Goal: Information Seeking & Learning: Check status

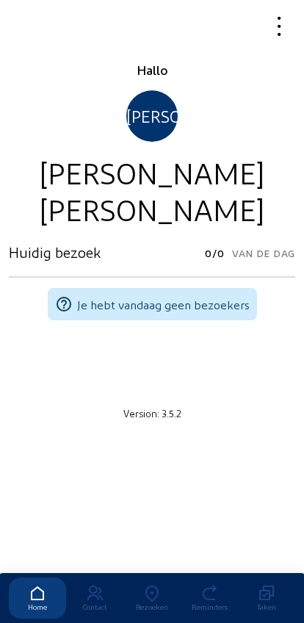
click at [156, 585] on icon at bounding box center [151, 594] width 57 height 18
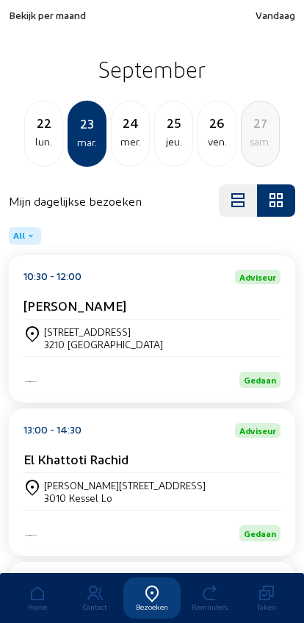
click at [33, 15] on span "Bekijk per maand" at bounding box center [47, 15] width 77 height 12
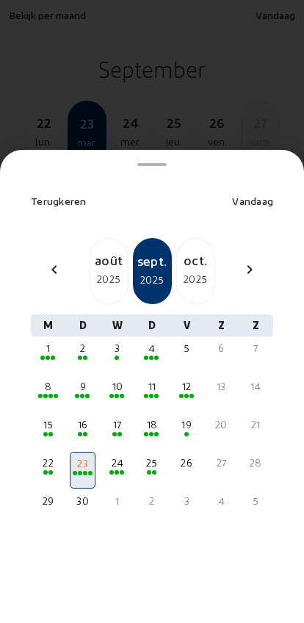
click at [102, 250] on div "août" at bounding box center [108, 260] width 37 height 21
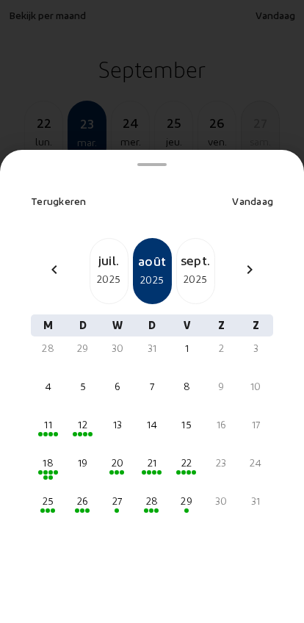
click at [48, 456] on div "18" at bounding box center [48, 463] width 23 height 15
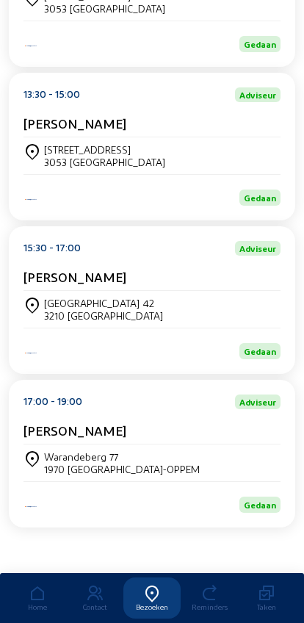
scroll to position [644, 0]
click at [218, 475] on div "Warandeberg 77 1970 WEZEMBEEK-OPPEM" at bounding box center [152, 462] width 257 height 25
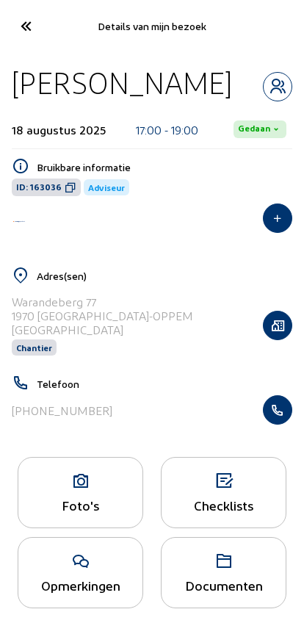
click at [283, 404] on button "button" at bounding box center [277, 409] width 29 height 29
click at [26, 33] on icon at bounding box center [25, 26] width 24 height 26
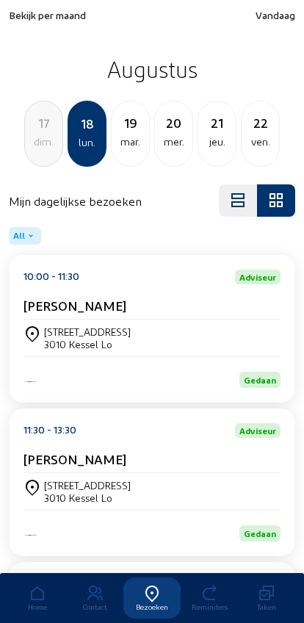
click at [251, 138] on div "ven." at bounding box center [260, 142] width 37 height 18
click at [251, 134] on div "mar." at bounding box center [260, 142] width 37 height 18
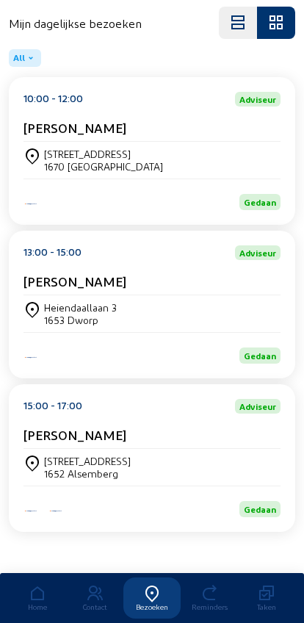
scroll to position [198, 0]
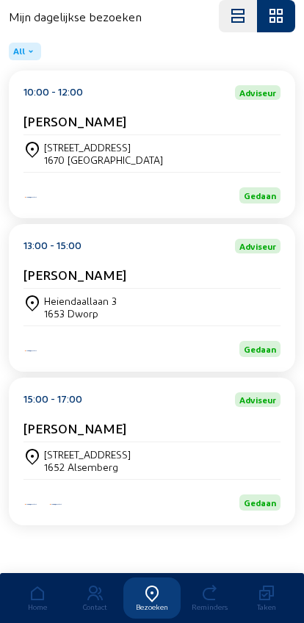
click at [243, 302] on div "Heiendaallaan 3 1653 Dworp" at bounding box center [152, 307] width 257 height 25
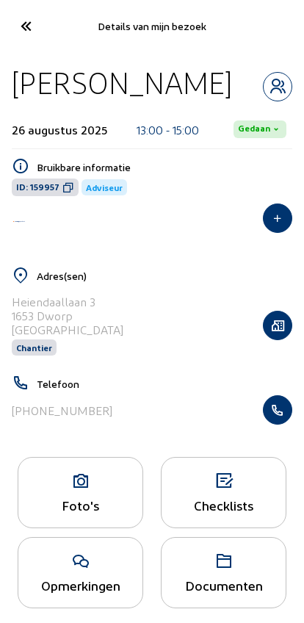
click at [285, 425] on button "button" at bounding box center [277, 409] width 29 height 29
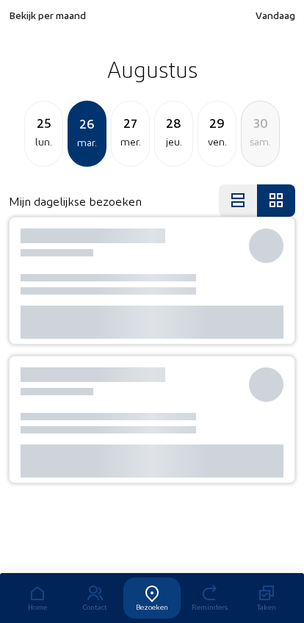
click at [18, 18] on span "Bekijk per maand" at bounding box center [47, 15] width 77 height 12
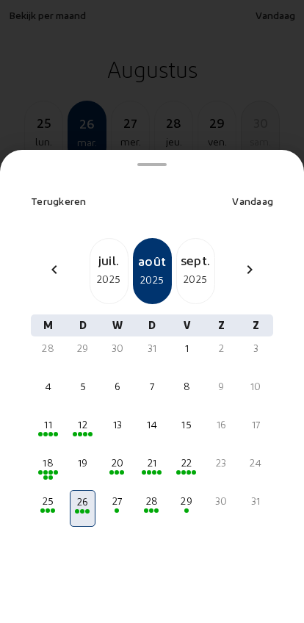
click at [126, 52] on div at bounding box center [152, 311] width 304 height 623
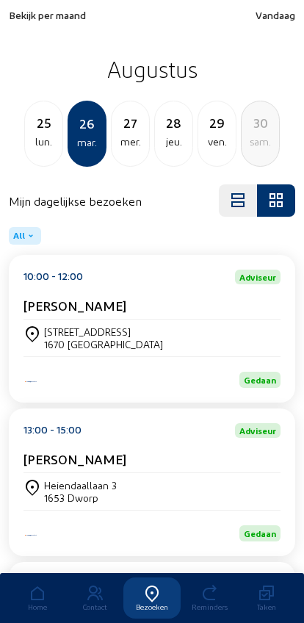
click at [276, 15] on span "Vandaag" at bounding box center [276, 15] width 40 height 12
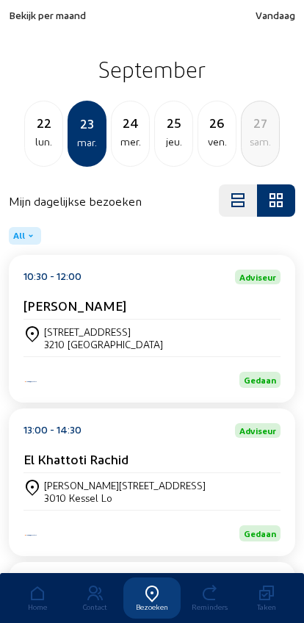
click at [48, 132] on div "22" at bounding box center [43, 122] width 37 height 21
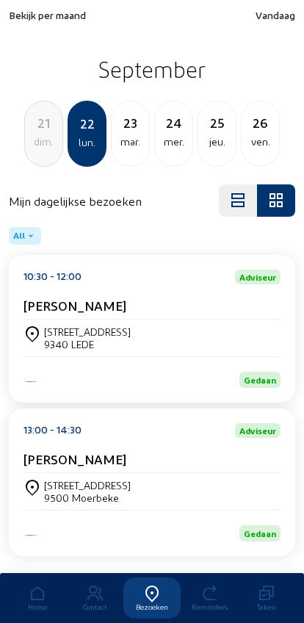
click at [36, 142] on div "dim." at bounding box center [43, 142] width 37 height 18
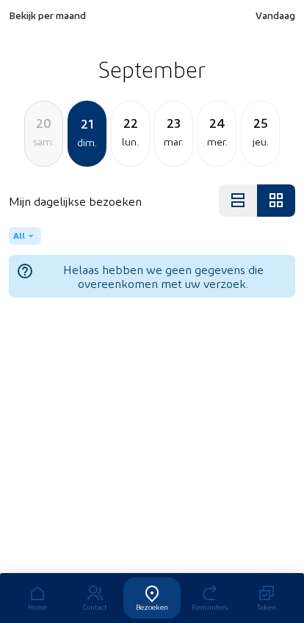
click at [35, 146] on div "sam." at bounding box center [43, 142] width 37 height 18
click at [38, 144] on div "ven." at bounding box center [43, 142] width 37 height 18
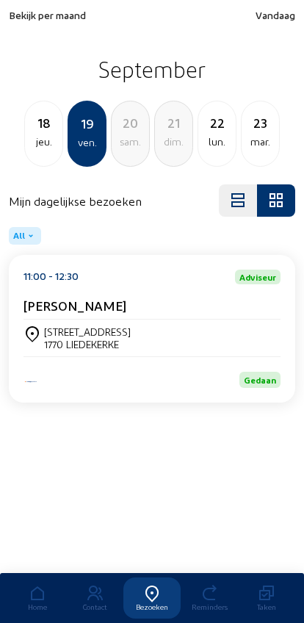
click at [57, 334] on div "[STREET_ADDRESS]" at bounding box center [87, 332] width 87 height 12
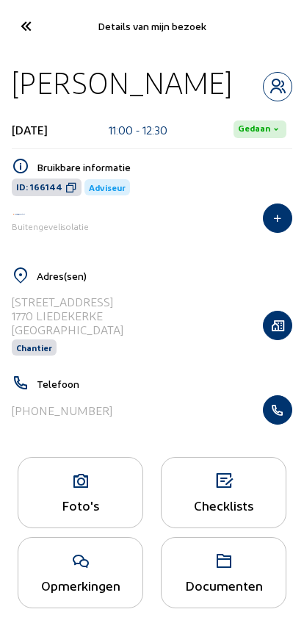
click at [276, 414] on icon "button" at bounding box center [278, 410] width 28 height 15
click at [15, 29] on icon at bounding box center [25, 26] width 24 height 26
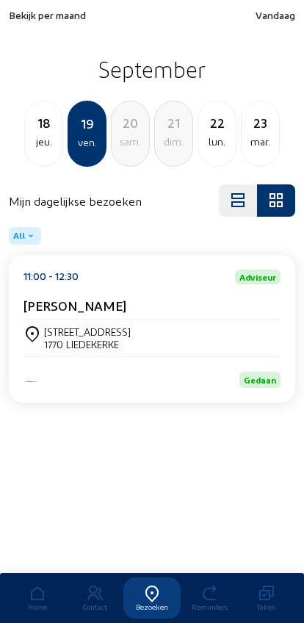
click at [41, 142] on div "jeu." at bounding box center [43, 142] width 37 height 18
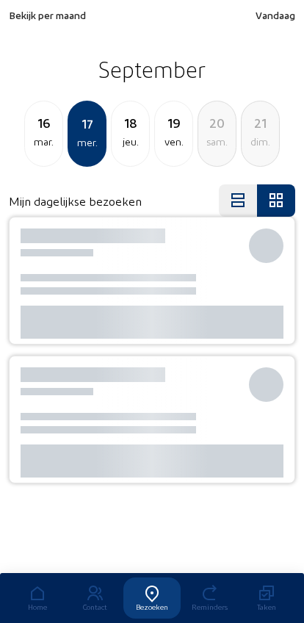
click at [46, 147] on div "mar." at bounding box center [43, 142] width 37 height 18
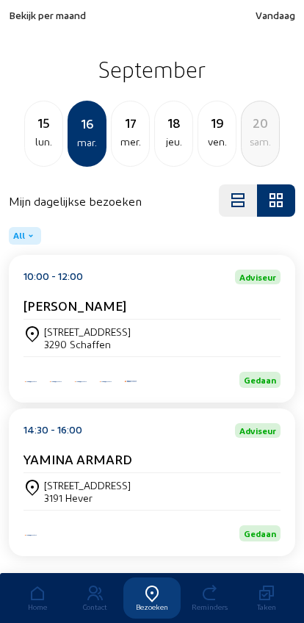
click at [40, 135] on div "lun." at bounding box center [43, 142] width 37 height 18
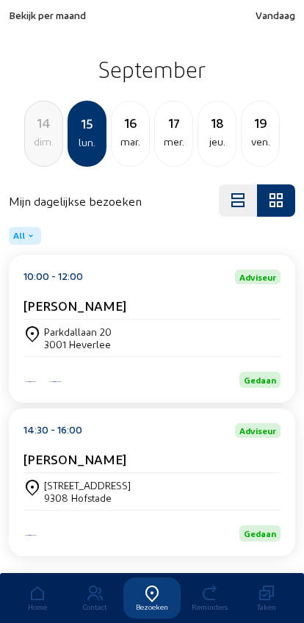
click at [35, 147] on div "dim." at bounding box center [43, 142] width 37 height 18
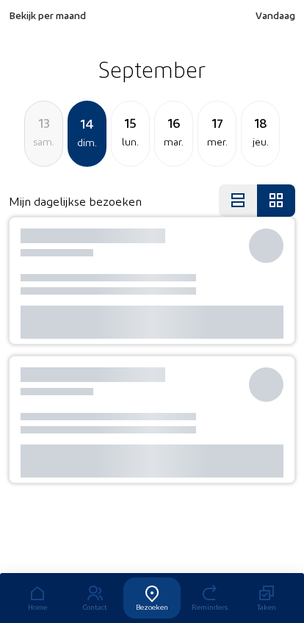
click at [37, 151] on div "sam." at bounding box center [43, 142] width 37 height 18
click at [37, 148] on div "ven." at bounding box center [43, 142] width 37 height 18
click at [31, 143] on div "jeu." at bounding box center [43, 142] width 37 height 18
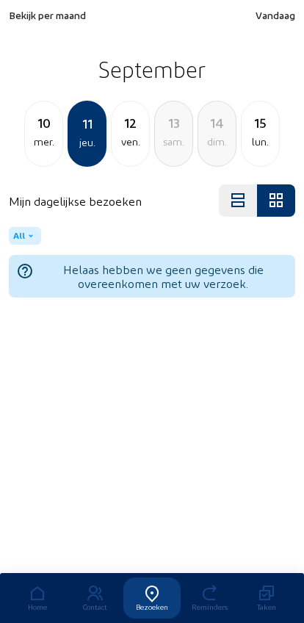
click at [34, 152] on div "10 mer." at bounding box center [43, 134] width 39 height 66
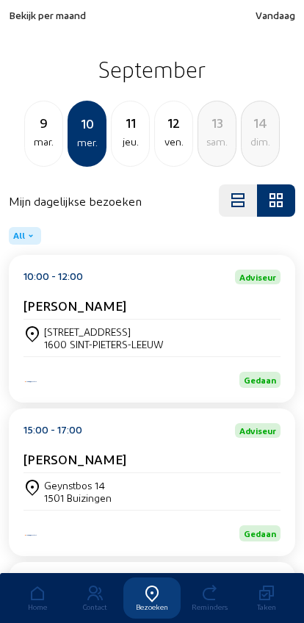
click at [29, 136] on div "mar." at bounding box center [43, 142] width 37 height 18
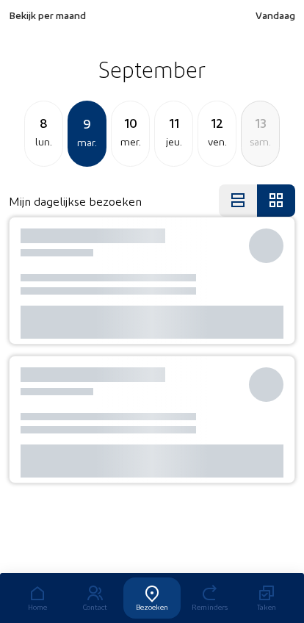
click at [30, 140] on div "lun." at bounding box center [43, 142] width 37 height 18
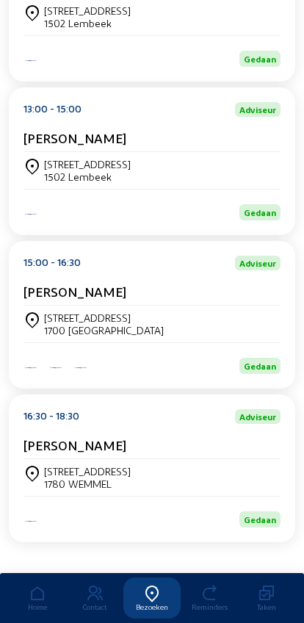
scroll to position [356, 0]
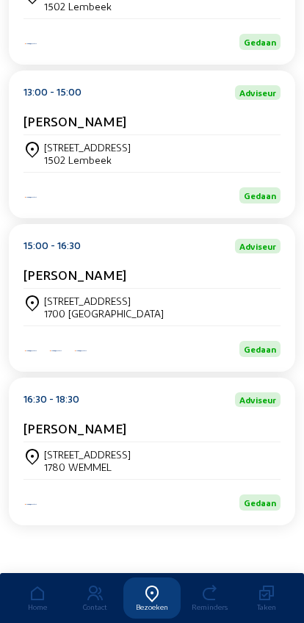
click at [37, 289] on div "Bodegemstraat 150 1700 DILBEEK" at bounding box center [152, 307] width 257 height 37
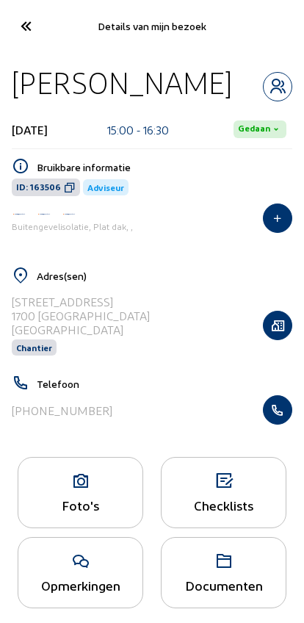
click at [281, 423] on button "button" at bounding box center [277, 409] width 29 height 29
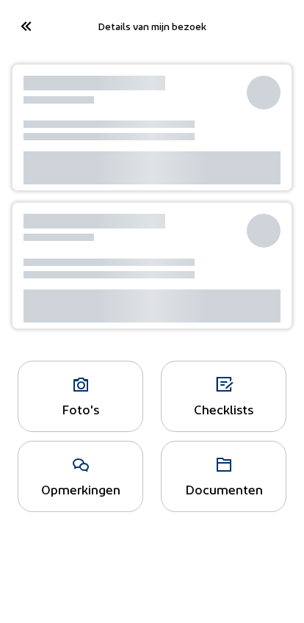
click at [22, 26] on icon at bounding box center [25, 26] width 24 height 26
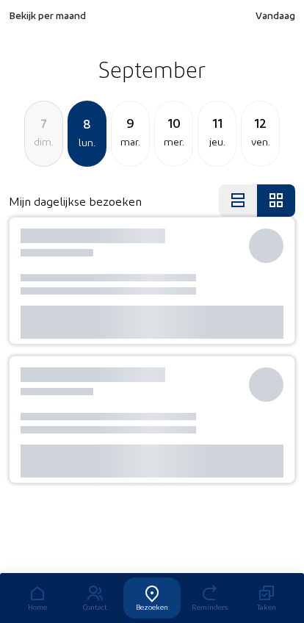
click at [254, 140] on div "ven." at bounding box center [260, 142] width 37 height 18
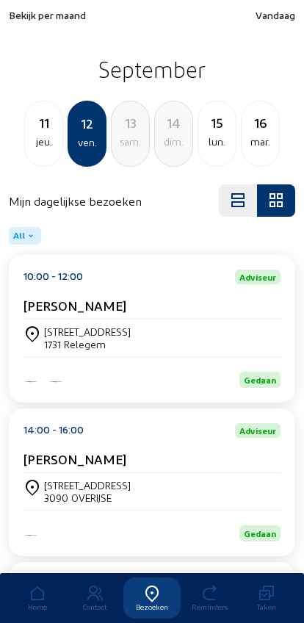
click at [64, 338] on div "Dorpsstraat 80" at bounding box center [87, 332] width 87 height 12
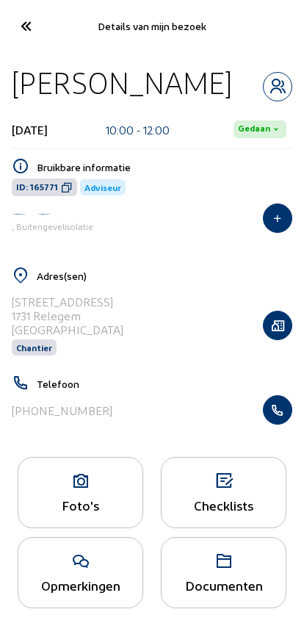
click at [24, 24] on icon at bounding box center [25, 26] width 24 height 26
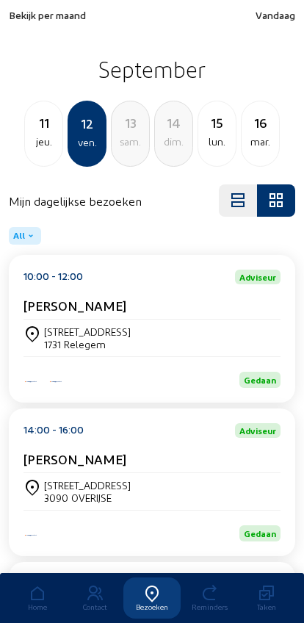
click at [21, 13] on span "Bekijk per maand" at bounding box center [47, 15] width 77 height 12
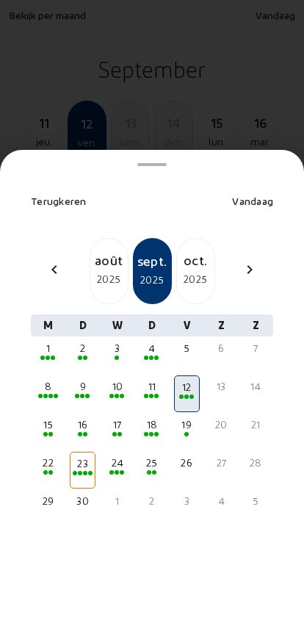
click at [50, 379] on div "8" at bounding box center [48, 386] width 23 height 15
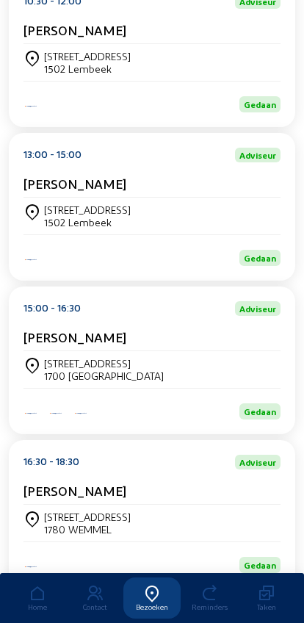
scroll to position [356, 0]
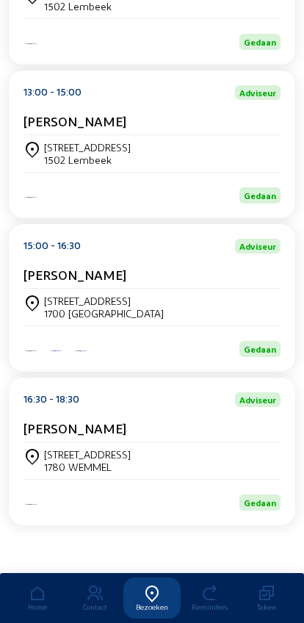
click at [64, 442] on div "Avenue des Alouettes 11 1780 WEMMEL" at bounding box center [152, 460] width 257 height 37
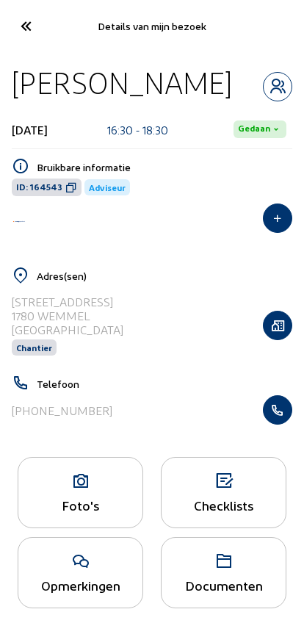
click at [24, 25] on icon at bounding box center [25, 26] width 24 height 26
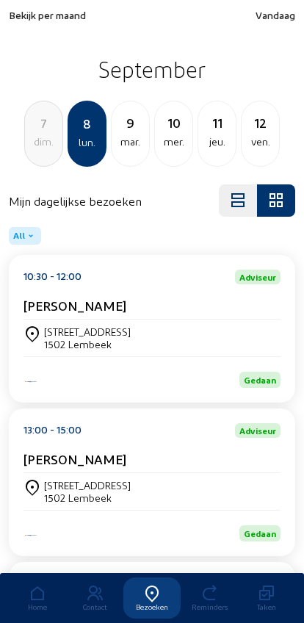
click at [215, 140] on div "jeu." at bounding box center [216, 142] width 37 height 18
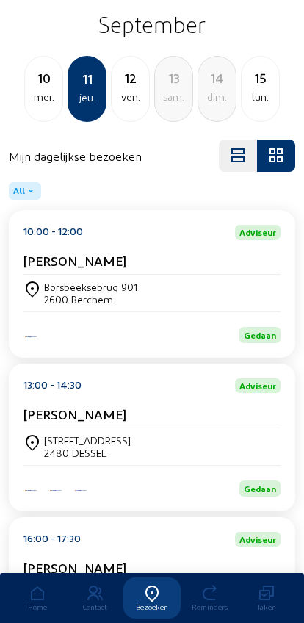
scroll to position [198, 0]
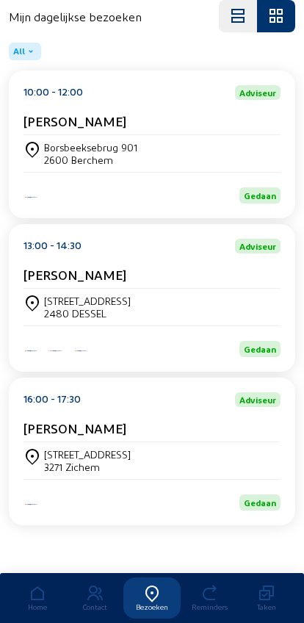
click at [218, 442] on div "Tiensestraat, 44 3271 Zichem" at bounding box center [152, 460] width 257 height 37
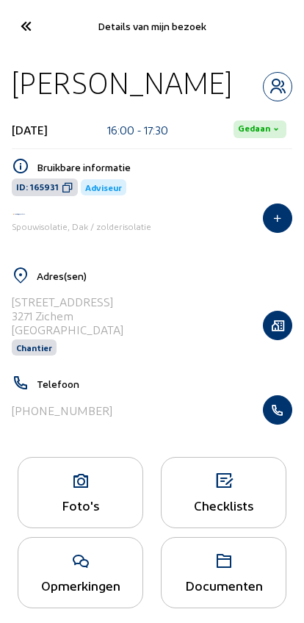
click at [279, 417] on icon "button" at bounding box center [278, 410] width 28 height 15
click at [272, 417] on icon "button" at bounding box center [278, 410] width 28 height 15
click at [283, 417] on icon "button" at bounding box center [278, 410] width 28 height 15
click at [13, 37] on icon at bounding box center [25, 26] width 24 height 26
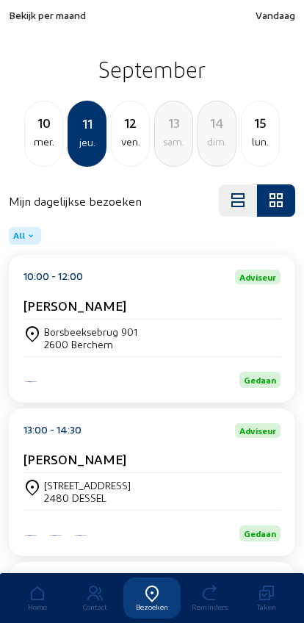
click at [25, 17] on span "Bekijk per maand" at bounding box center [47, 15] width 77 height 12
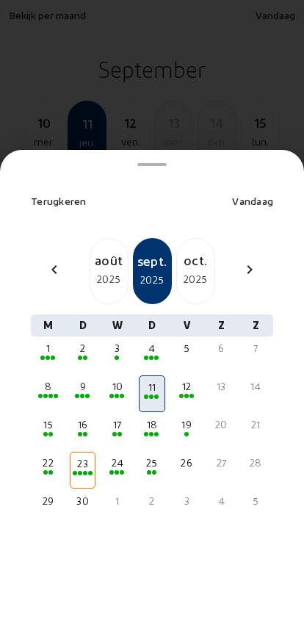
click at [69, 337] on mwl-calendar-month-cell "2" at bounding box center [82, 356] width 27 height 38
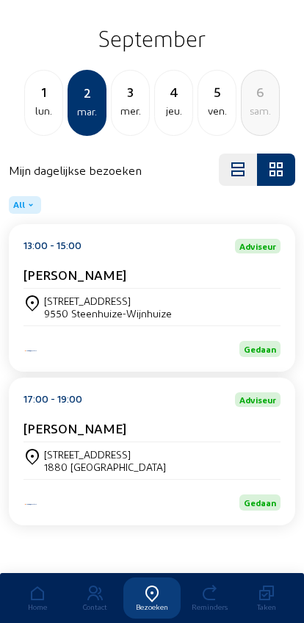
scroll to position [40, 0]
click at [237, 448] on div "[STREET_ADDRESS]" at bounding box center [152, 460] width 257 height 25
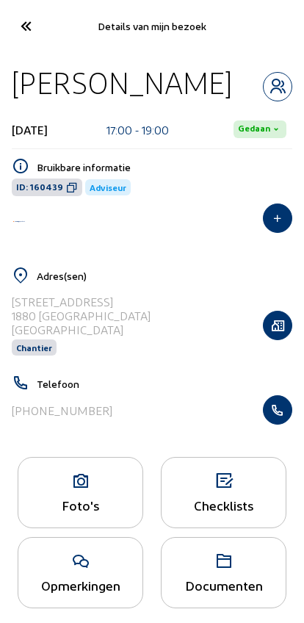
click at [276, 417] on icon "button" at bounding box center [278, 410] width 28 height 15
click at [16, 26] on icon at bounding box center [25, 26] width 24 height 26
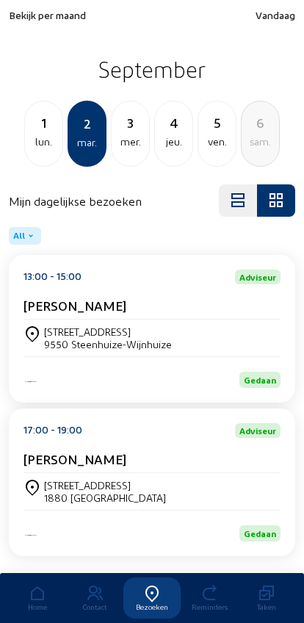
click at [44, 134] on div "lun." at bounding box center [43, 142] width 37 height 18
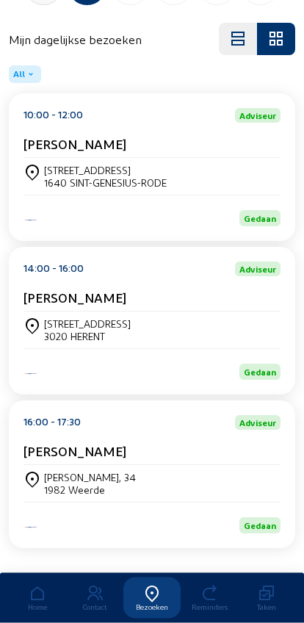
scroll to position [198, 0]
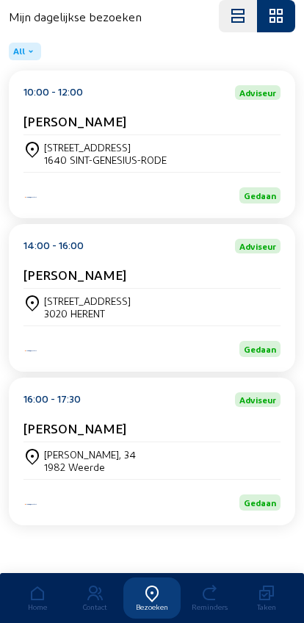
click at [240, 468] on div "Galgenberg, 34 1982 Weerde" at bounding box center [152, 460] width 257 height 25
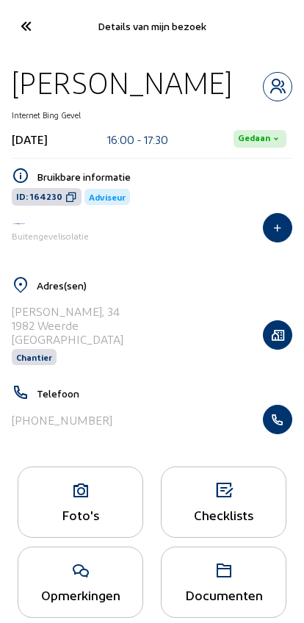
click at [277, 427] on icon "button" at bounding box center [278, 419] width 28 height 15
click at [21, 23] on icon at bounding box center [25, 26] width 24 height 26
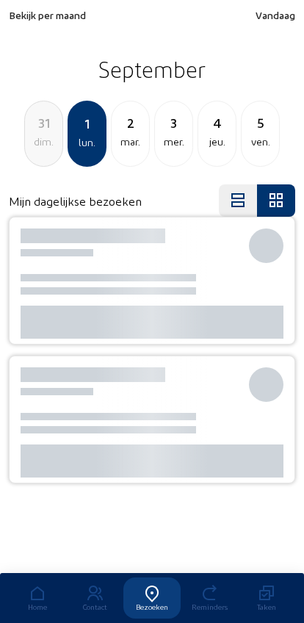
click at [28, 18] on span "Bekijk per maand" at bounding box center [47, 15] width 77 height 12
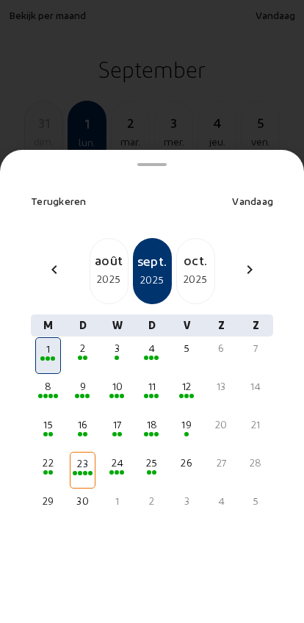
click at [59, 261] on mat-icon "chevron_left" at bounding box center [55, 270] width 18 height 18
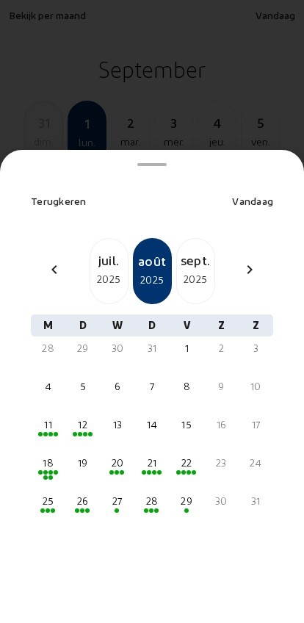
click at [45, 261] on div "chevron_left" at bounding box center [54, 271] width 35 height 21
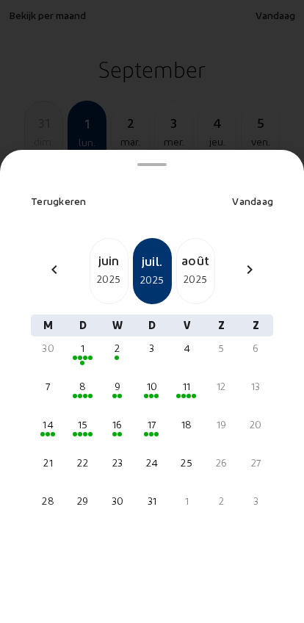
click at [106, 270] on div "2025" at bounding box center [108, 279] width 37 height 18
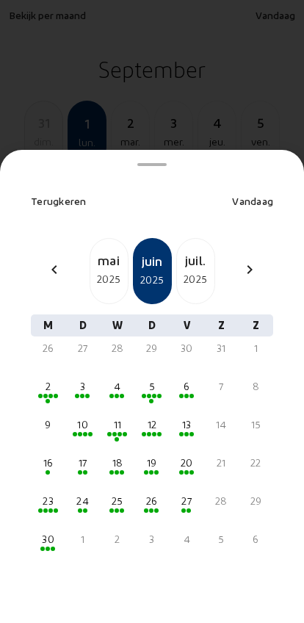
click at [141, 464] on mwl-calendar-month-cell "19" at bounding box center [151, 470] width 27 height 38
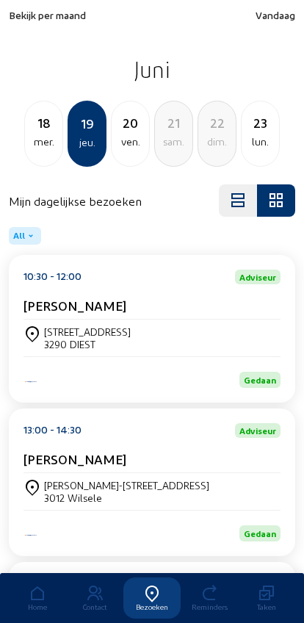
click at [242, 143] on div "lun." at bounding box center [260, 142] width 37 height 18
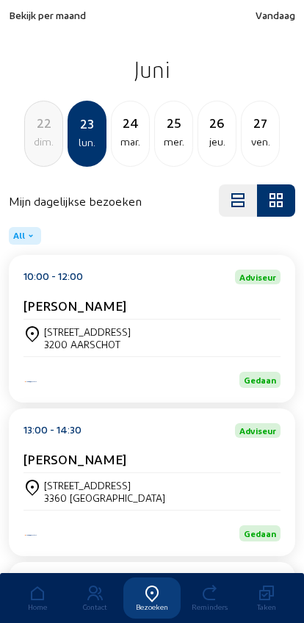
click at [206, 145] on div "jeu." at bounding box center [216, 142] width 37 height 18
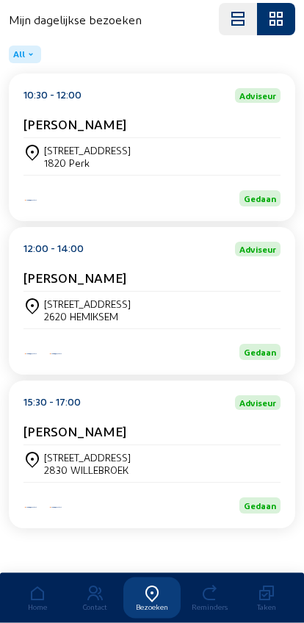
scroll to position [198, 0]
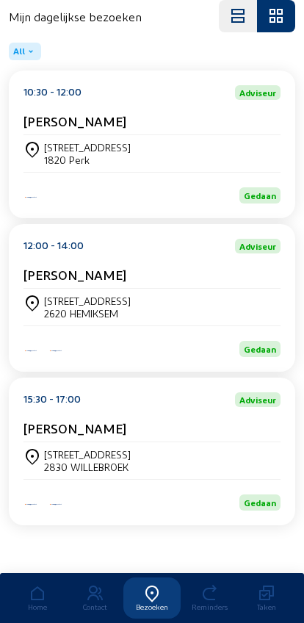
click at [68, 431] on cam-card-title "Fatoumata Barry" at bounding box center [75, 427] width 103 height 15
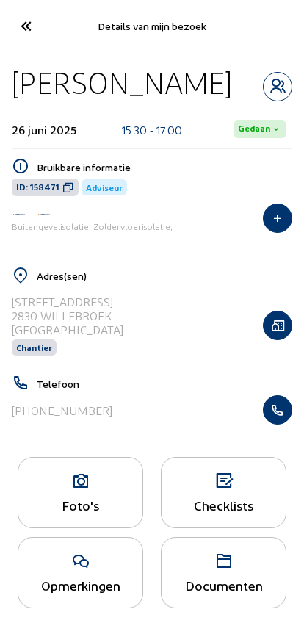
click at [281, 408] on icon "button" at bounding box center [278, 410] width 28 height 15
click at [265, 415] on icon "button" at bounding box center [278, 410] width 28 height 15
click at [23, 32] on icon at bounding box center [25, 26] width 24 height 26
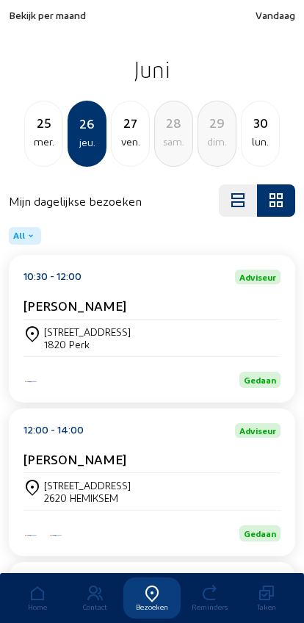
click at [276, 17] on span "Vandaag" at bounding box center [276, 15] width 40 height 12
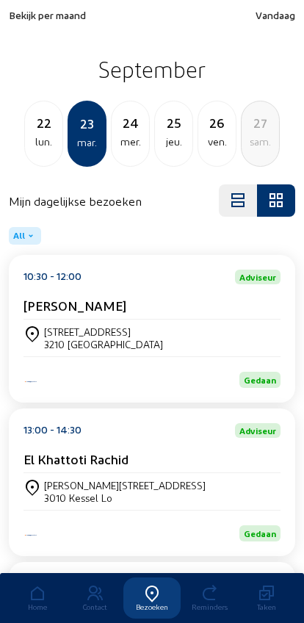
click at [35, 18] on span "Bekijk per maand" at bounding box center [47, 15] width 77 height 12
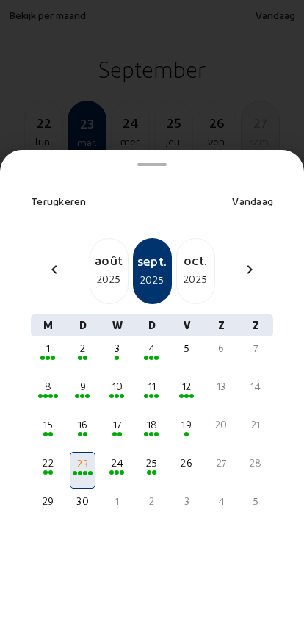
click at [144, 356] on div at bounding box center [151, 358] width 23 height 5
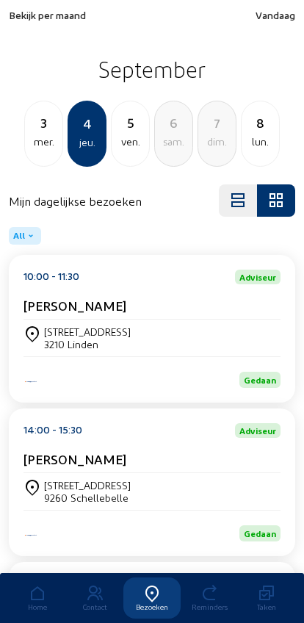
click at [55, 473] on div "[PERSON_NAME]" at bounding box center [152, 462] width 257 height 22
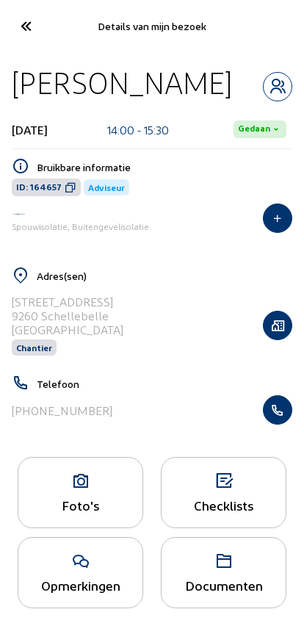
click at [283, 410] on icon "button" at bounding box center [278, 410] width 28 height 15
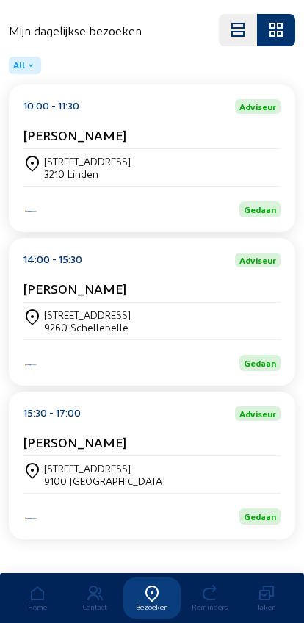
scroll to position [198, 0]
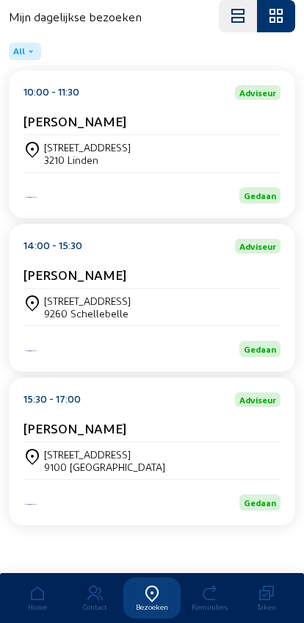
click at [80, 445] on div "[STREET_ADDRESS]" at bounding box center [152, 460] width 257 height 37
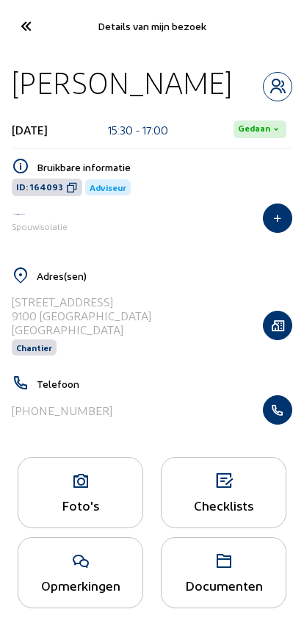
click at [286, 408] on icon "button" at bounding box center [278, 410] width 28 height 15
click at [29, 37] on icon at bounding box center [25, 26] width 24 height 26
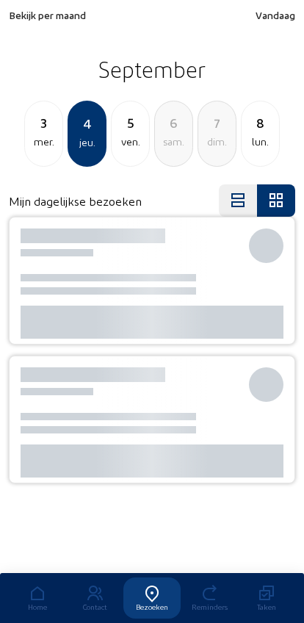
click at [40, 140] on div "mer." at bounding box center [43, 142] width 37 height 18
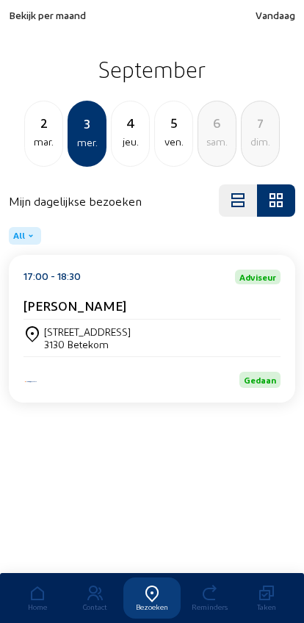
click at [28, 146] on div "mar." at bounding box center [43, 142] width 37 height 18
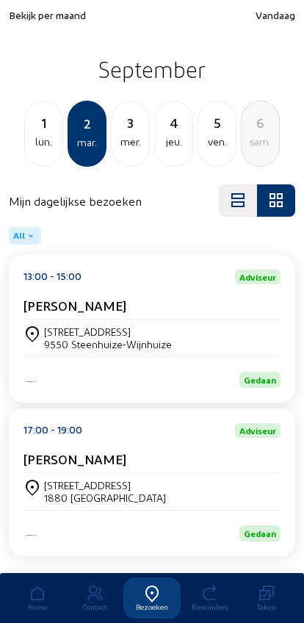
click at [35, 323] on div "Gentweg 60 9550 Steenhuize-Wijnhuize" at bounding box center [152, 338] width 257 height 37
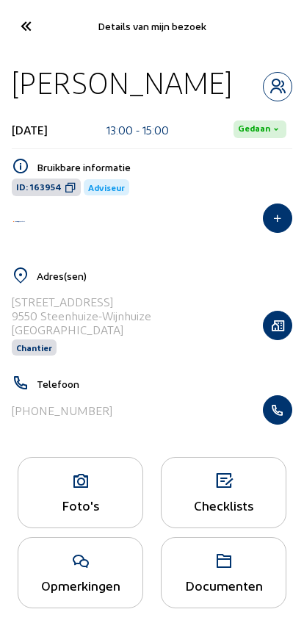
click at [276, 417] on icon "button" at bounding box center [278, 410] width 28 height 15
click at [12, 24] on cam-font-icon at bounding box center [25, 26] width 33 height 35
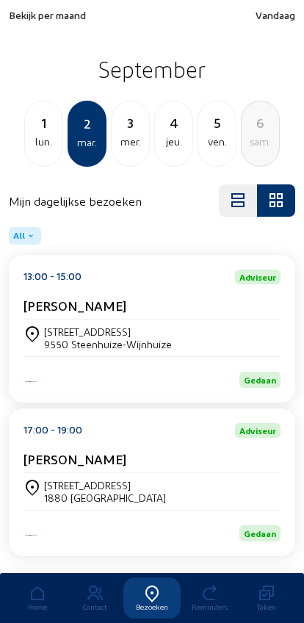
click at [21, 21] on span "Bekijk per maand" at bounding box center [47, 15] width 77 height 12
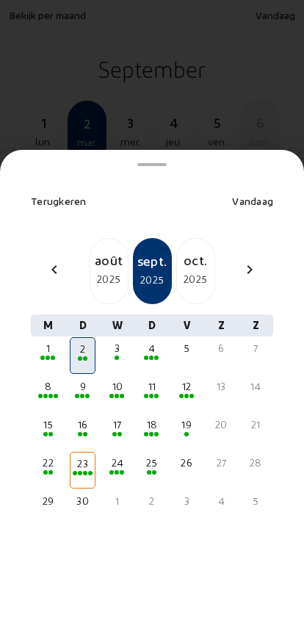
click at [60, 261] on mat-icon "chevron_left" at bounding box center [55, 270] width 18 height 18
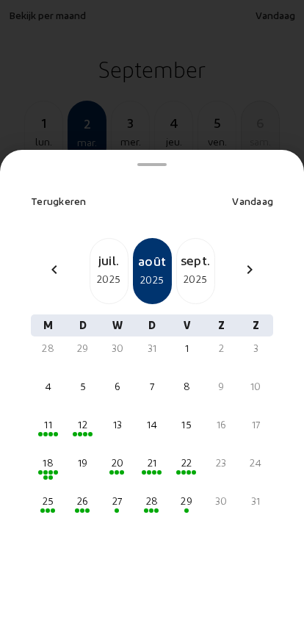
click at [101, 270] on div "2025" at bounding box center [108, 279] width 37 height 18
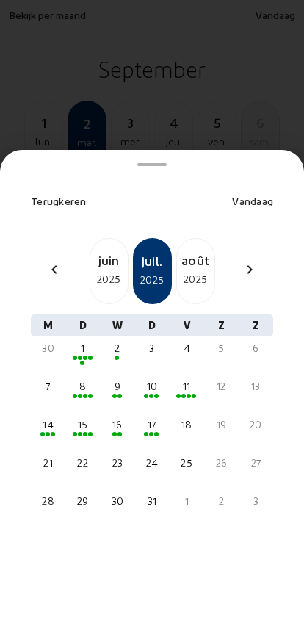
click at [122, 417] on div "16" at bounding box center [117, 424] width 23 height 15
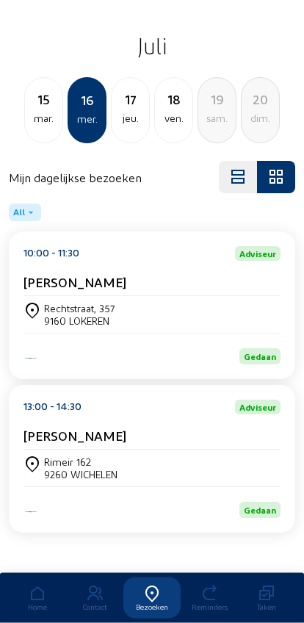
scroll to position [23, 0]
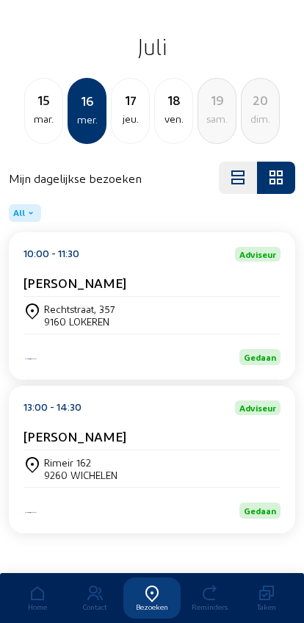
click at [223, 462] on div "Rimeir 162 9260 WICHELEN" at bounding box center [152, 468] width 257 height 37
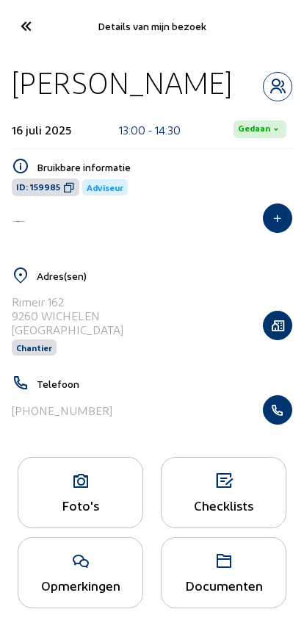
click at [276, 414] on icon "button" at bounding box center [278, 410] width 28 height 15
click at [26, 24] on icon at bounding box center [25, 26] width 24 height 26
click at [18, 35] on icon at bounding box center [25, 26] width 24 height 26
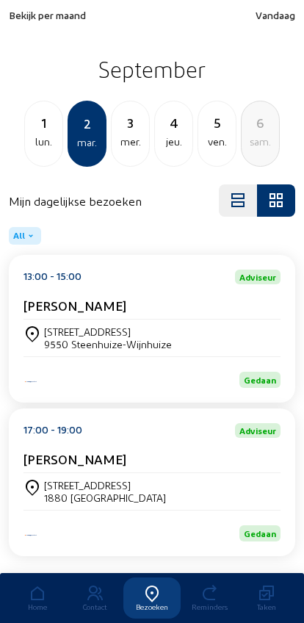
click at [53, 2] on div "Bekijk per maand Vandaag [DATE] lun. [DATE] 3 mer. 4 jeu. 5 ven. 6 sam." at bounding box center [152, 88] width 304 height 176
click at [21, 18] on span "Bekijk per maand" at bounding box center [47, 15] width 77 height 12
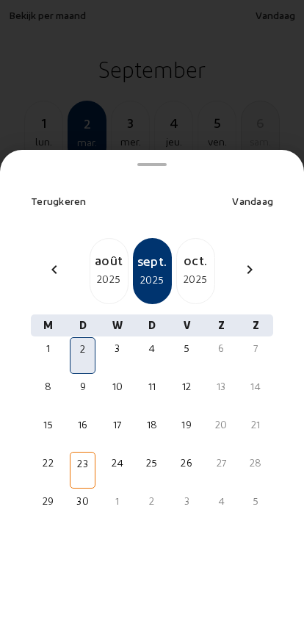
click at [90, 270] on div "2025" at bounding box center [108, 279] width 37 height 18
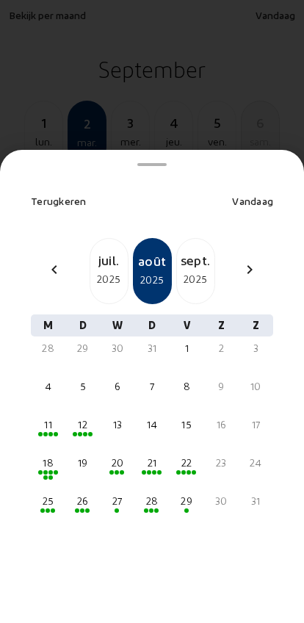
click at [161, 509] on div at bounding box center [151, 511] width 23 height 5
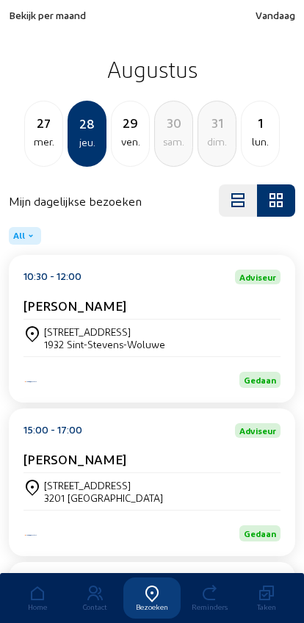
click at [40, 342] on icon at bounding box center [33, 335] width 18 height 18
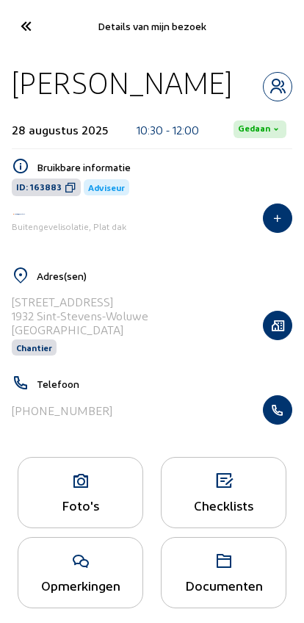
click at [282, 417] on icon "button" at bounding box center [278, 410] width 28 height 15
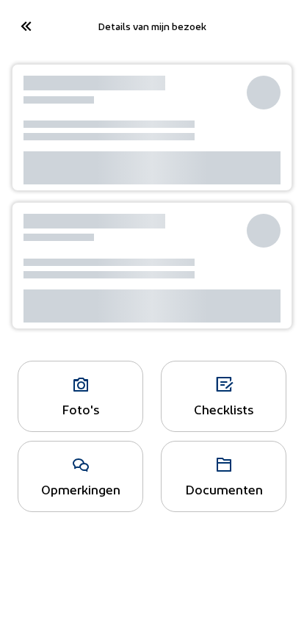
scroll to position [-1, 0]
click at [16, 28] on icon at bounding box center [25, 26] width 24 height 26
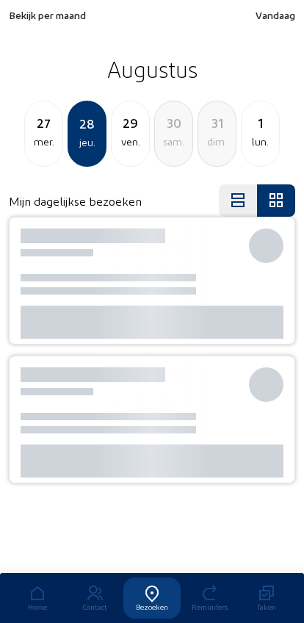
click at [39, 129] on div "27" at bounding box center [43, 122] width 37 height 21
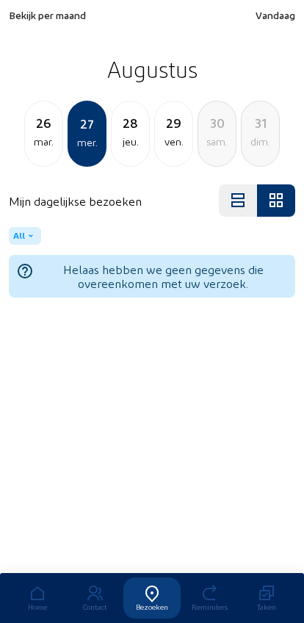
click at [29, 145] on div "mar." at bounding box center [43, 142] width 37 height 18
click at [29, 140] on div "dim." at bounding box center [43, 142] width 37 height 18
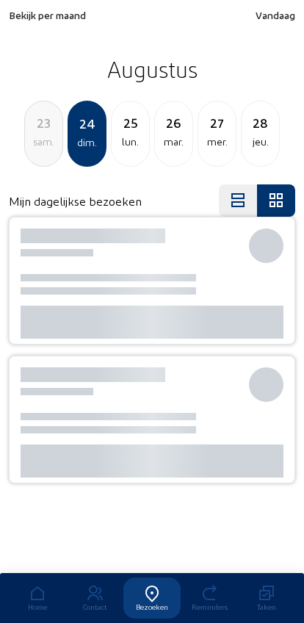
click at [31, 145] on div "sam." at bounding box center [43, 142] width 37 height 18
click at [36, 146] on div "jeu." at bounding box center [43, 142] width 37 height 18
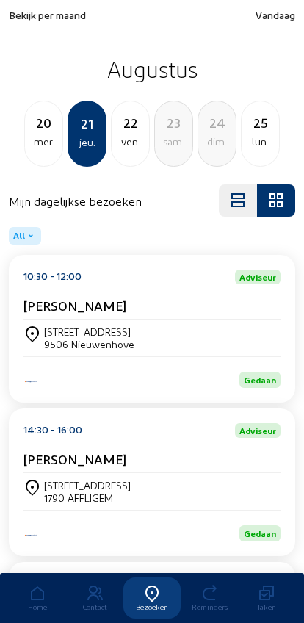
click at [30, 134] on div "mer." at bounding box center [43, 142] width 37 height 18
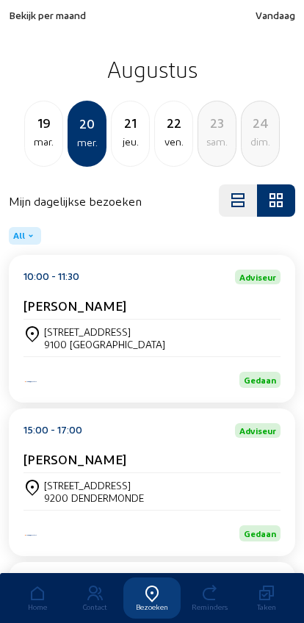
click at [29, 119] on div "19" at bounding box center [43, 122] width 37 height 21
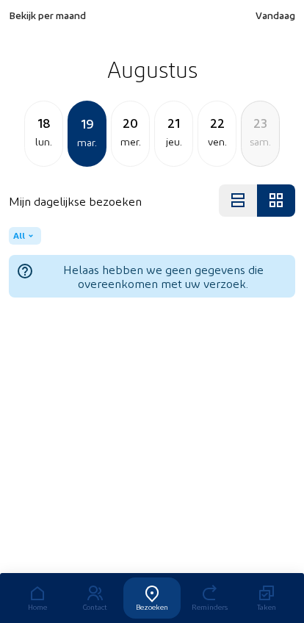
click at [26, 119] on div "18" at bounding box center [43, 122] width 37 height 21
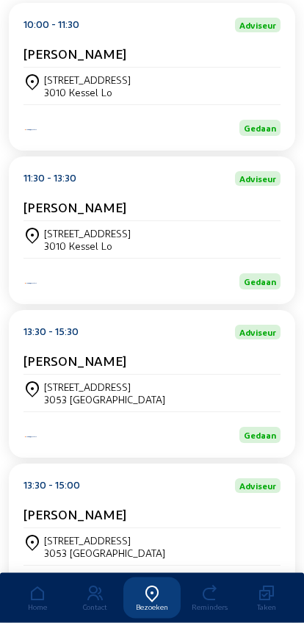
scroll to position [410, 0]
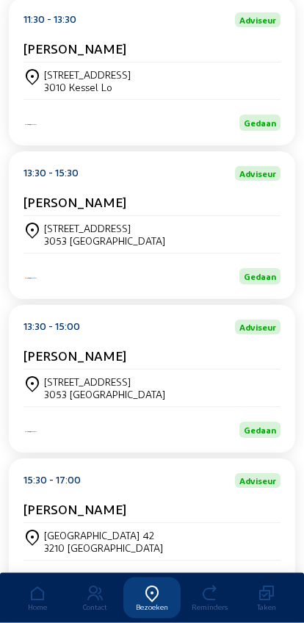
click at [34, 240] on icon at bounding box center [33, 232] width 18 height 18
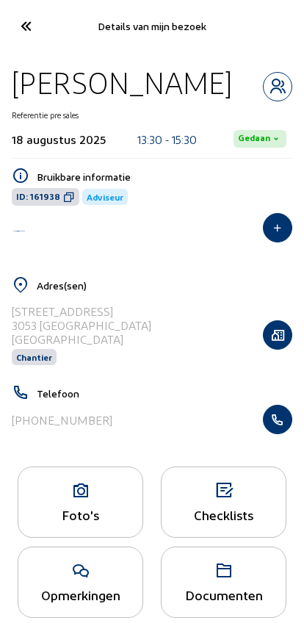
click at [275, 422] on icon "button" at bounding box center [278, 419] width 28 height 15
click at [22, 29] on icon at bounding box center [25, 26] width 24 height 26
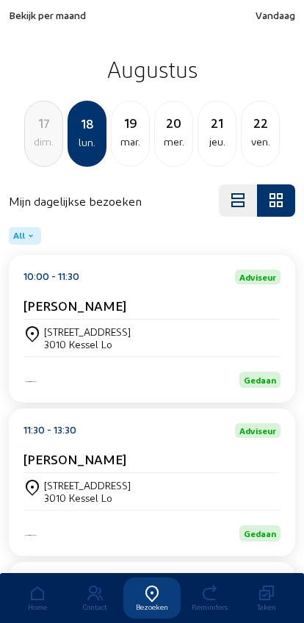
click at [39, 138] on div "dim." at bounding box center [43, 142] width 37 height 18
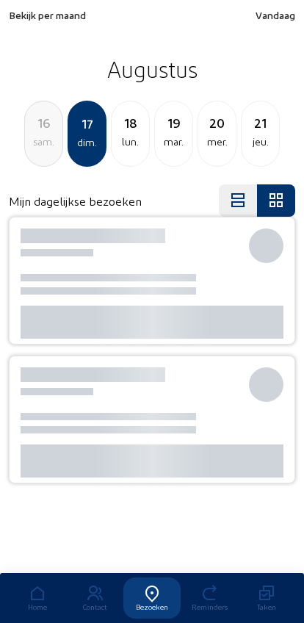
click at [35, 140] on div "sam." at bounding box center [43, 142] width 37 height 18
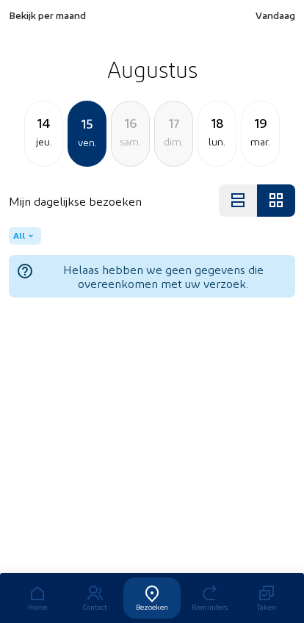
click at [38, 144] on div "jeu." at bounding box center [43, 142] width 37 height 18
click at [38, 148] on div "mer." at bounding box center [43, 142] width 37 height 18
click at [37, 148] on div "mar." at bounding box center [43, 142] width 37 height 18
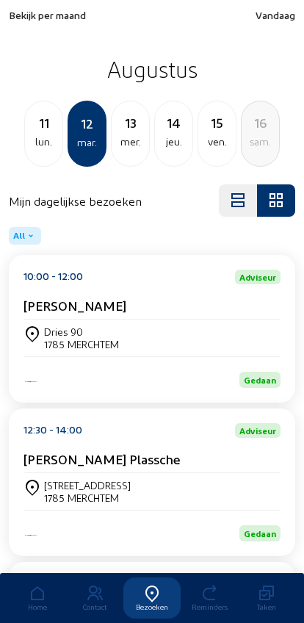
click at [39, 140] on div "lun." at bounding box center [43, 142] width 37 height 18
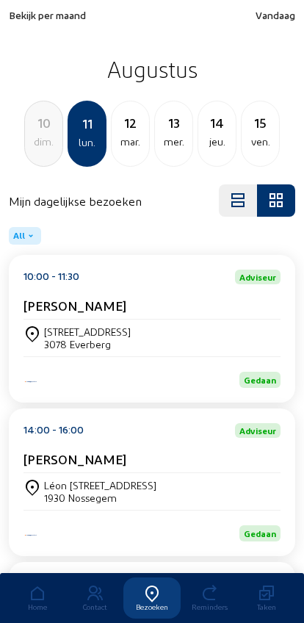
click at [35, 317] on div "[PERSON_NAME]" at bounding box center [152, 309] width 257 height 22
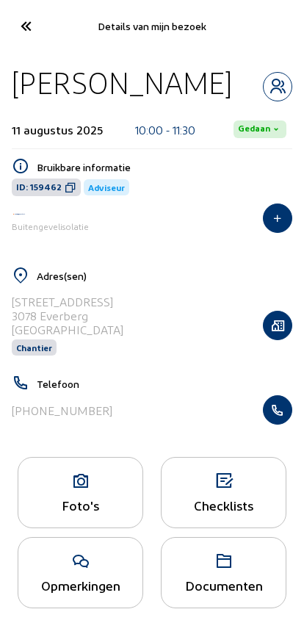
click at [282, 417] on icon "button" at bounding box center [278, 410] width 28 height 15
click at [26, 20] on icon at bounding box center [25, 26] width 24 height 26
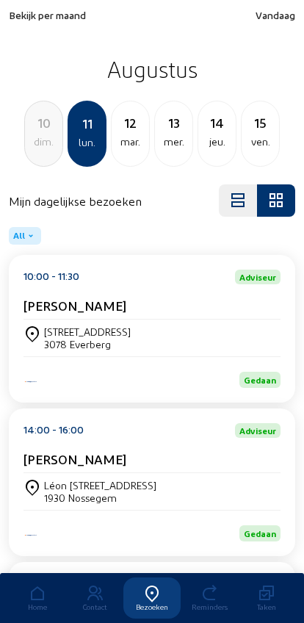
click at [245, 140] on div "ven." at bounding box center [260, 142] width 37 height 18
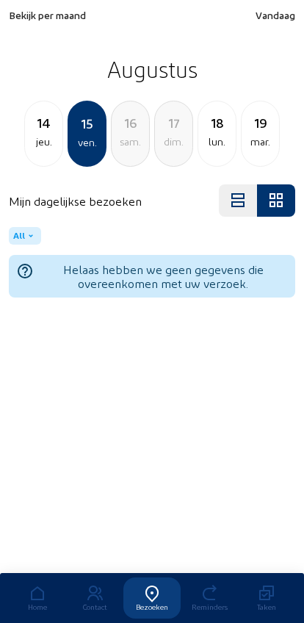
click at [254, 137] on div "mar." at bounding box center [260, 142] width 37 height 18
click at [173, 146] on div "jeu." at bounding box center [173, 142] width 37 height 18
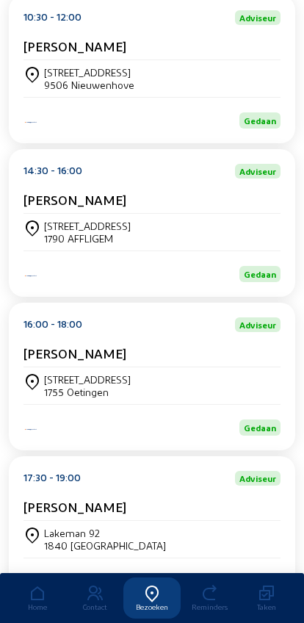
scroll to position [295, 0]
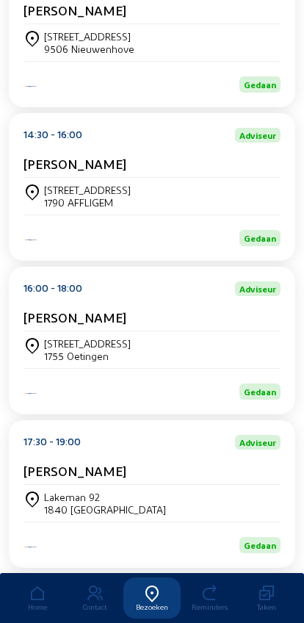
click at [48, 37] on div "[STREET_ADDRESS]" at bounding box center [89, 36] width 90 height 12
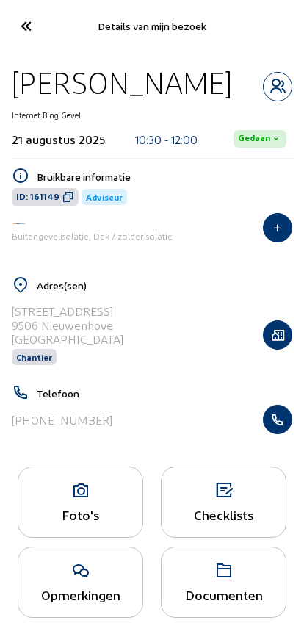
click at [275, 417] on icon "button" at bounding box center [278, 419] width 28 height 15
click at [18, 29] on icon at bounding box center [25, 26] width 24 height 26
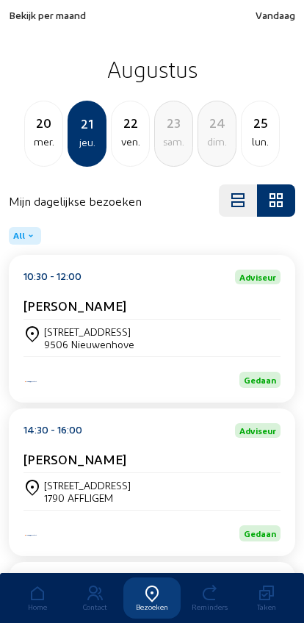
click at [36, 137] on div "mer." at bounding box center [43, 142] width 37 height 18
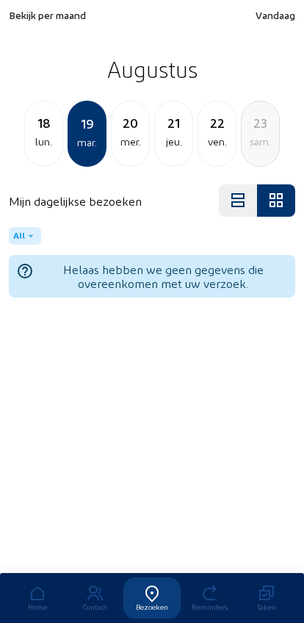
click at [28, 136] on div "lun." at bounding box center [43, 142] width 37 height 18
click at [38, 140] on div "dim." at bounding box center [43, 142] width 37 height 18
click at [32, 149] on div "sam." at bounding box center [43, 142] width 37 height 18
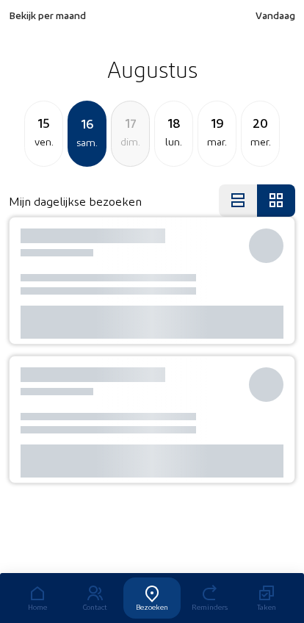
click at [33, 152] on div "15 ven." at bounding box center [43, 134] width 39 height 66
click at [34, 151] on div "14 jeu." at bounding box center [43, 134] width 39 height 66
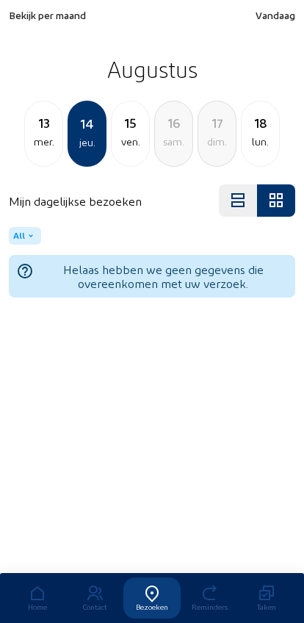
click at [35, 143] on div "mer." at bounding box center [43, 142] width 37 height 18
click at [33, 148] on div "mar." at bounding box center [43, 142] width 37 height 18
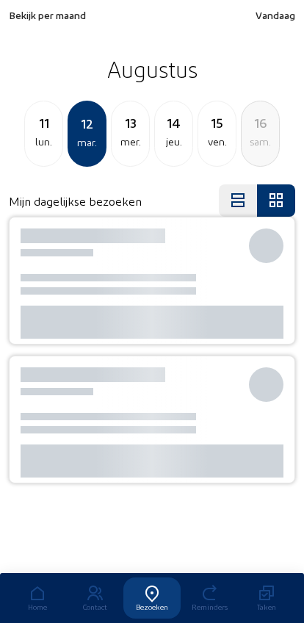
click at [36, 139] on div "lun." at bounding box center [43, 142] width 37 height 18
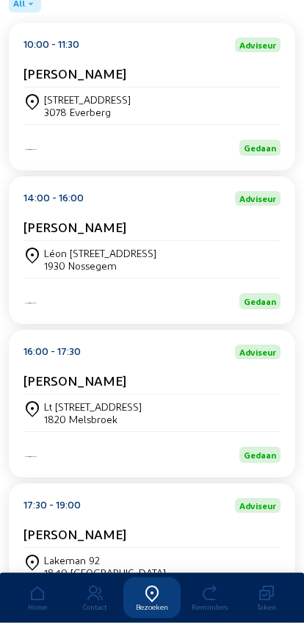
scroll to position [234, 0]
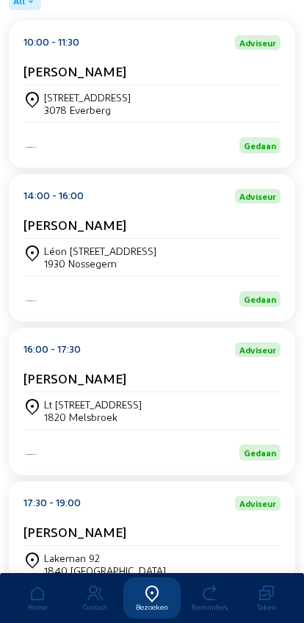
click at [252, 419] on div "Lt [STREET_ADDRESS]" at bounding box center [152, 410] width 257 height 25
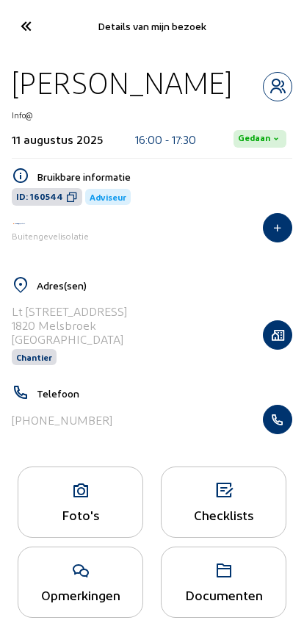
click at [280, 427] on icon "button" at bounding box center [278, 419] width 28 height 15
click at [26, 20] on icon at bounding box center [25, 26] width 24 height 26
click at [283, 422] on icon "button" at bounding box center [278, 419] width 28 height 15
click at [19, 31] on icon at bounding box center [25, 26] width 24 height 26
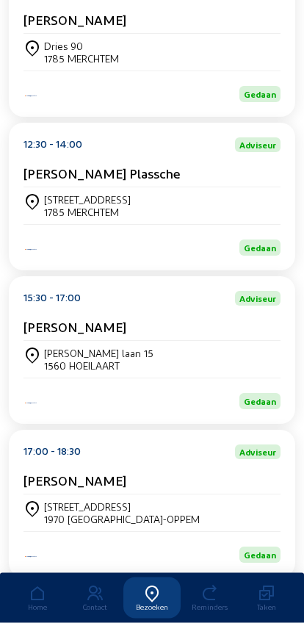
scroll to position [292, 0]
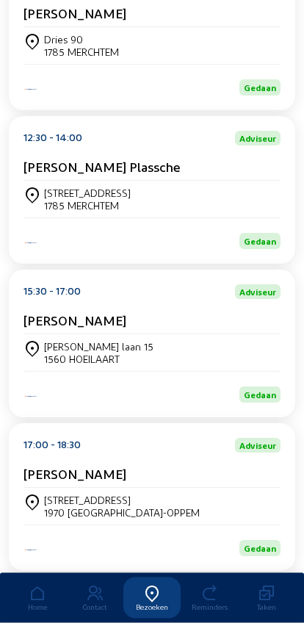
click at [53, 507] on div "[STREET_ADDRESS]" at bounding box center [152, 507] width 257 height 37
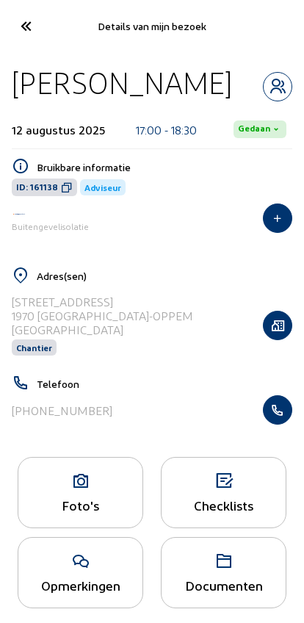
click at [276, 409] on icon "button" at bounding box center [278, 410] width 28 height 15
click at [24, 31] on icon at bounding box center [25, 26] width 24 height 26
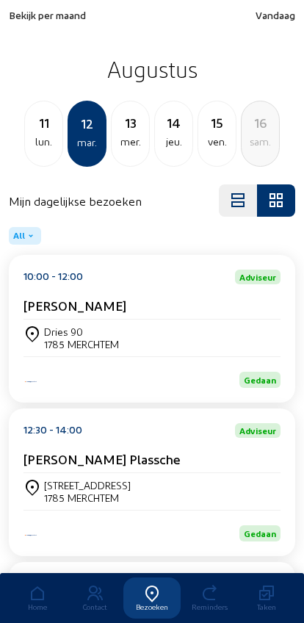
click at [28, 21] on span "Bekijk per maand" at bounding box center [47, 15] width 77 height 12
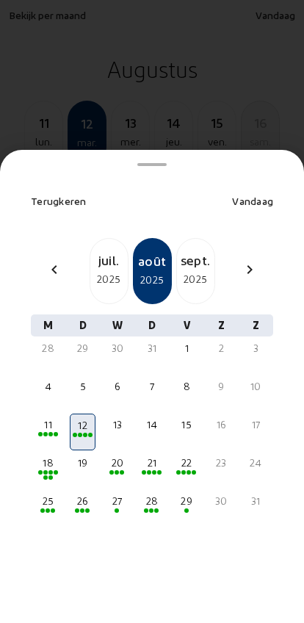
click at [43, 195] on span "Terugkeren" at bounding box center [59, 201] width 56 height 12
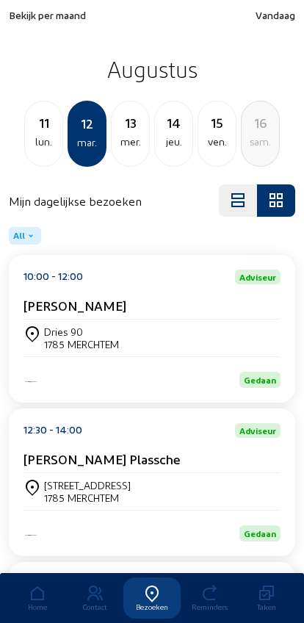
click at [22, 21] on span "Bekijk per maand" at bounding box center [47, 15] width 77 height 12
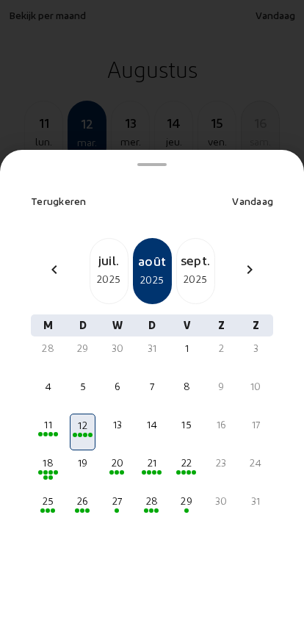
click at [43, 261] on div "chevron_left" at bounding box center [54, 271] width 35 height 21
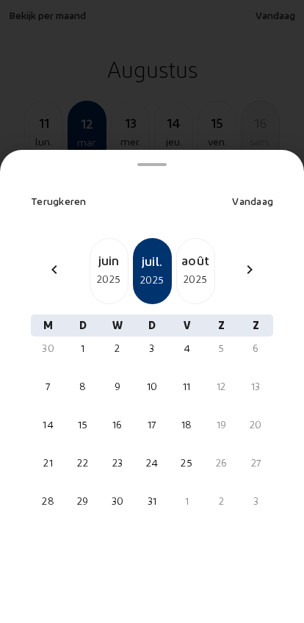
click at [99, 270] on div "2025" at bounding box center [108, 279] width 37 height 18
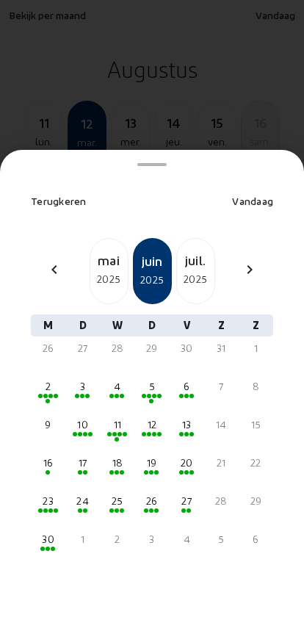
click at [43, 532] on div "30" at bounding box center [48, 539] width 23 height 15
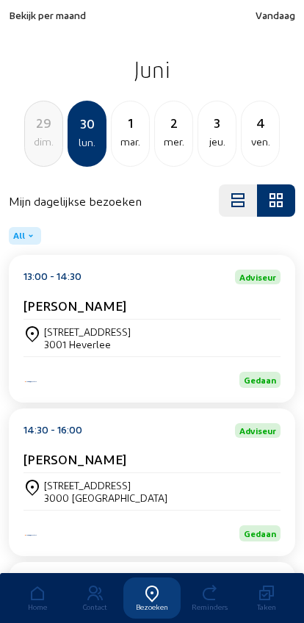
click at [48, 473] on div "Antony Joseph" at bounding box center [152, 462] width 257 height 22
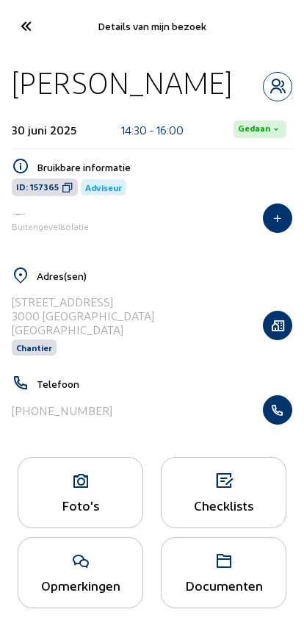
click at [279, 417] on icon "button" at bounding box center [278, 410] width 28 height 15
click at [21, 34] on icon at bounding box center [25, 26] width 24 height 26
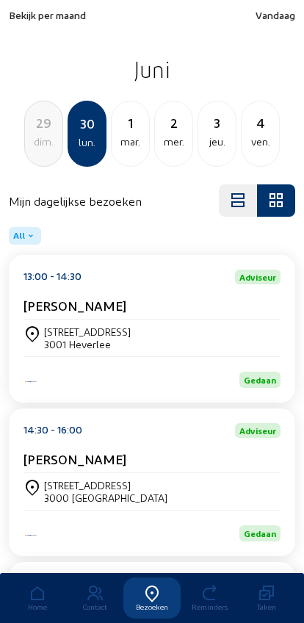
click at [46, 15] on span "Bekijk per maand" at bounding box center [47, 15] width 77 height 12
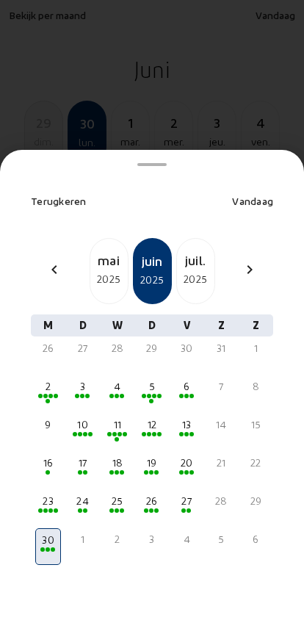
click at [114, 494] on div "25" at bounding box center [117, 501] width 23 height 15
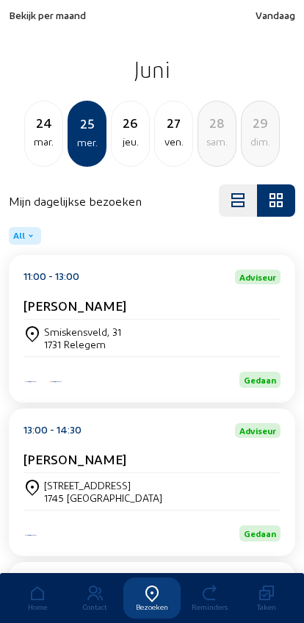
click at [65, 331] on div "Smiskensveld, 31" at bounding box center [82, 332] width 77 height 12
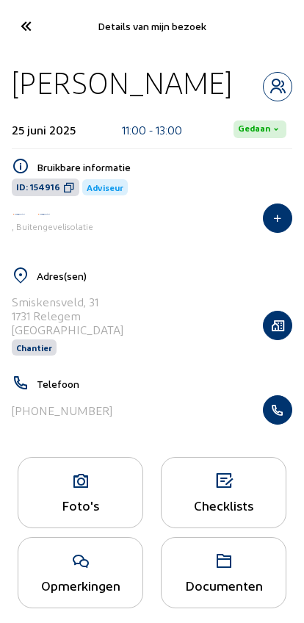
click at [271, 425] on button "button" at bounding box center [277, 409] width 29 height 29
click at [15, 40] on cam-font-icon at bounding box center [25, 26] width 33 height 35
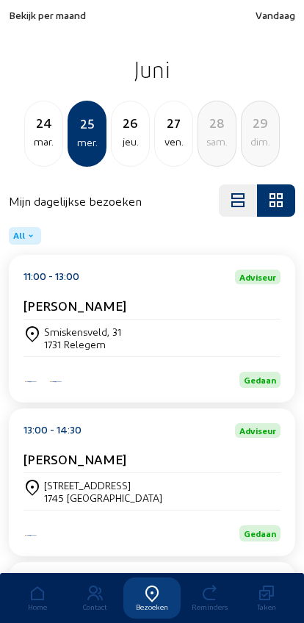
click at [31, 21] on span "Bekijk per maand" at bounding box center [47, 15] width 77 height 12
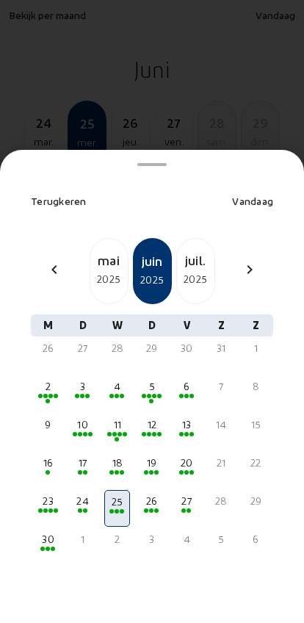
click at [81, 379] on div "3" at bounding box center [82, 386] width 23 height 15
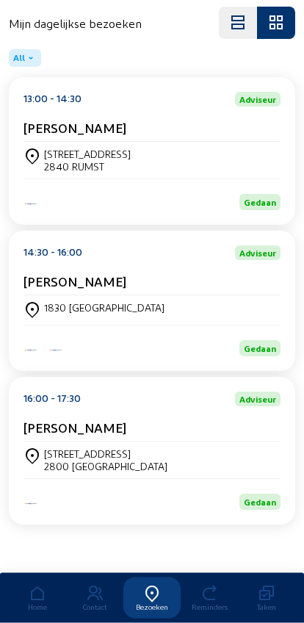
scroll to position [190, 0]
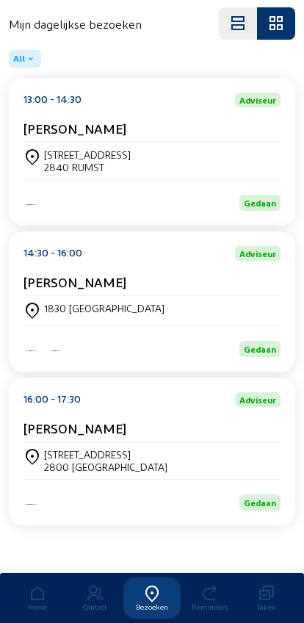
click at [242, 305] on div "1830 MACHELEN" at bounding box center [152, 311] width 257 height 18
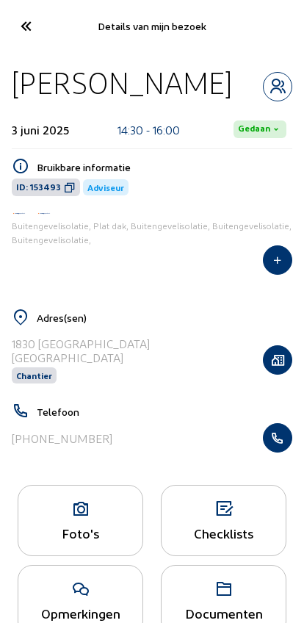
click at [284, 445] on icon "button" at bounding box center [278, 438] width 28 height 15
click at [17, 26] on icon at bounding box center [25, 26] width 24 height 26
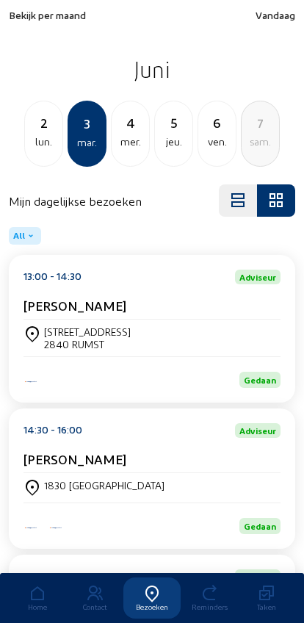
click at [248, 136] on div "sam." at bounding box center [260, 142] width 37 height 18
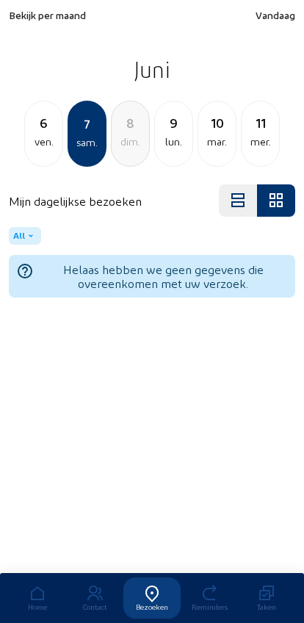
click at [264, 144] on div "mer." at bounding box center [260, 142] width 37 height 18
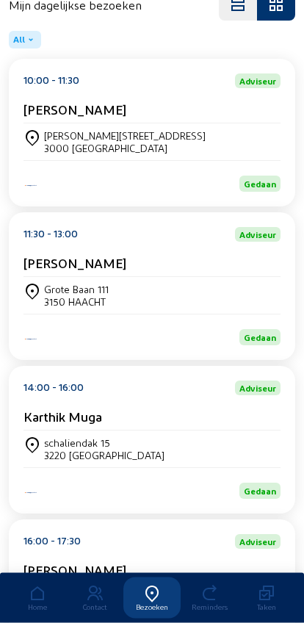
scroll to position [196, 0]
click at [54, 277] on div "Elias De Vry" at bounding box center [152, 266] width 257 height 22
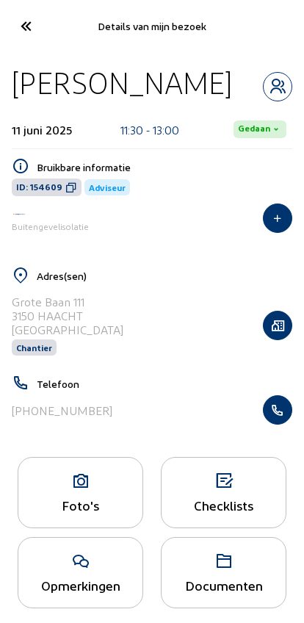
click at [272, 413] on icon "button" at bounding box center [278, 410] width 28 height 15
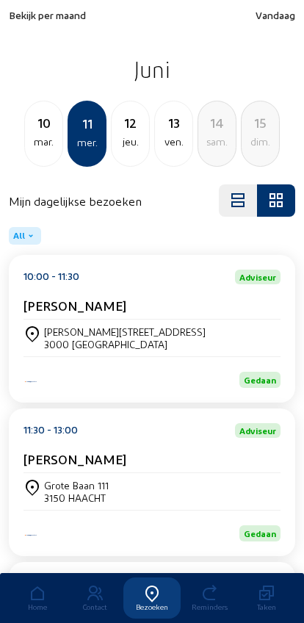
click at [245, 143] on div "dim." at bounding box center [260, 142] width 37 height 18
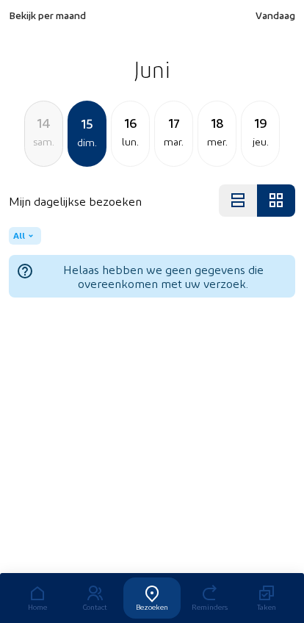
click at [243, 141] on div "jeu." at bounding box center [260, 142] width 37 height 18
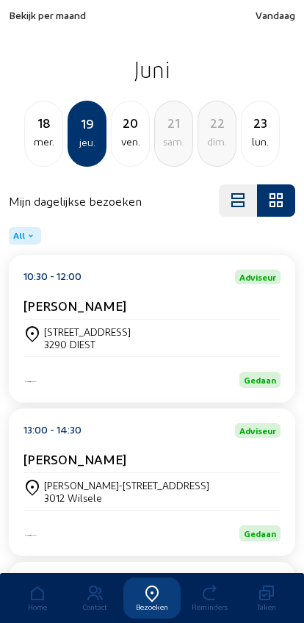
click at [256, 144] on div "lun." at bounding box center [260, 142] width 37 height 18
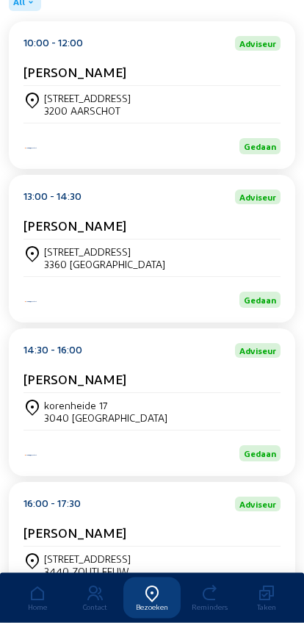
scroll to position [242, 0]
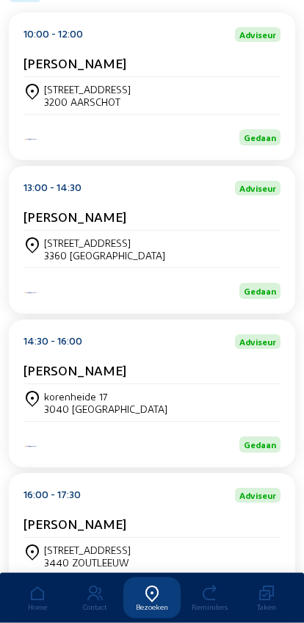
click at [62, 378] on cam-card-title "[PERSON_NAME]" at bounding box center [75, 370] width 103 height 15
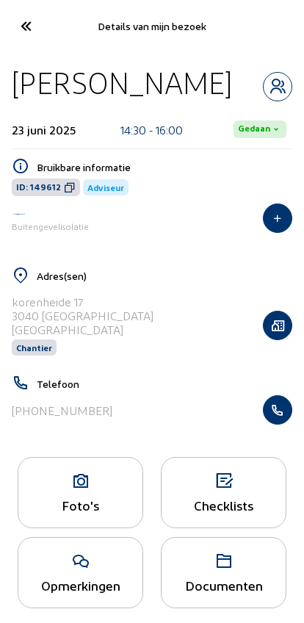
click at [279, 416] on icon "button" at bounding box center [278, 410] width 28 height 15
